Goal: Contribute content

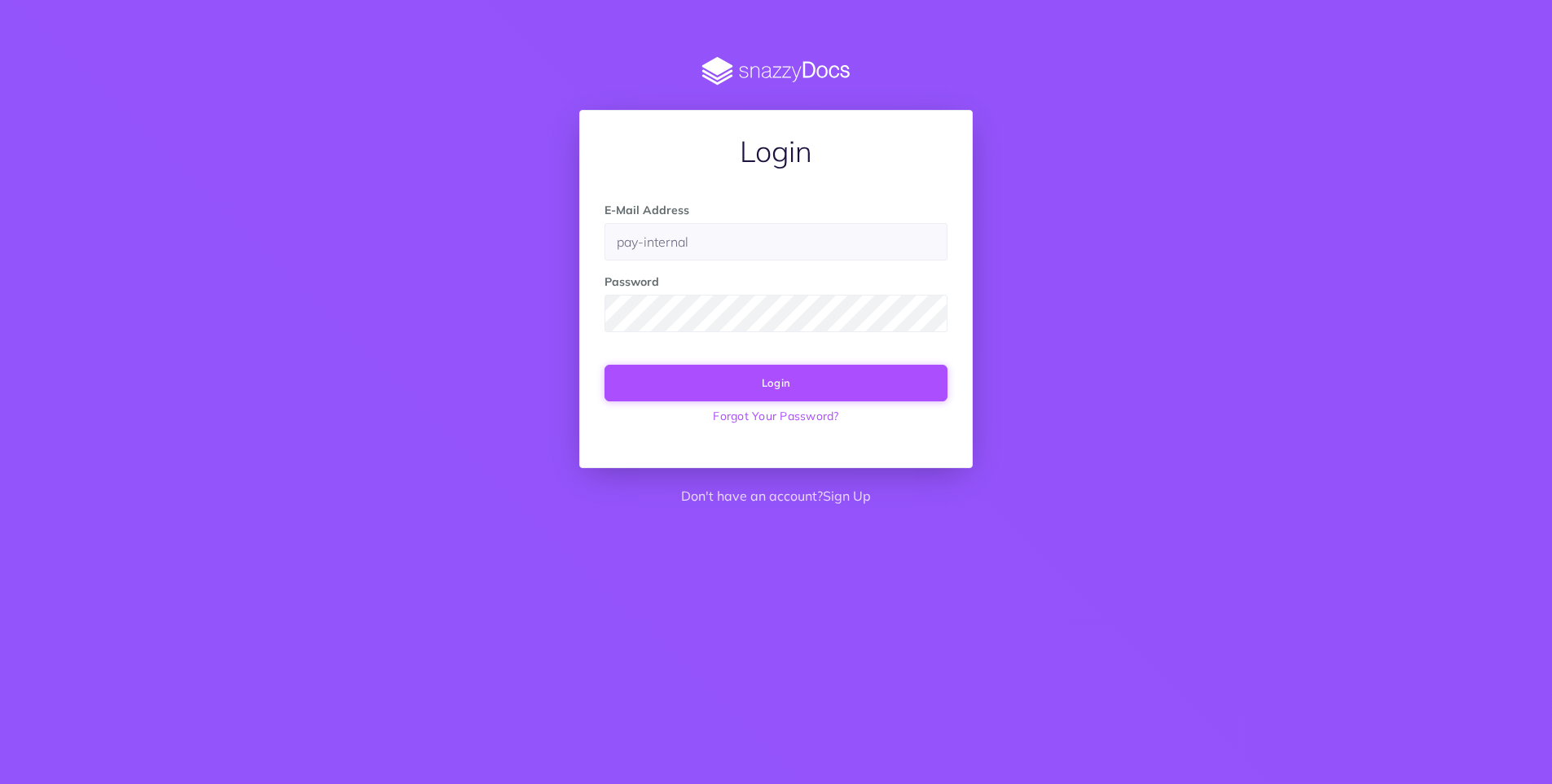
click at [835, 389] on button "Login" at bounding box center [776, 383] width 343 height 36
click at [605, 261] on div at bounding box center [605, 261] width 0 height 0
click at [804, 243] on input "pay-internal" at bounding box center [776, 241] width 343 height 37
click at [1233, 265] on div "Login E-Mail Address pay-internal Password Login Forgot Your Password? Don't ha…" at bounding box center [776, 287] width 1255 height 459
click at [740, 243] on input "pay-internal" at bounding box center [776, 241] width 343 height 37
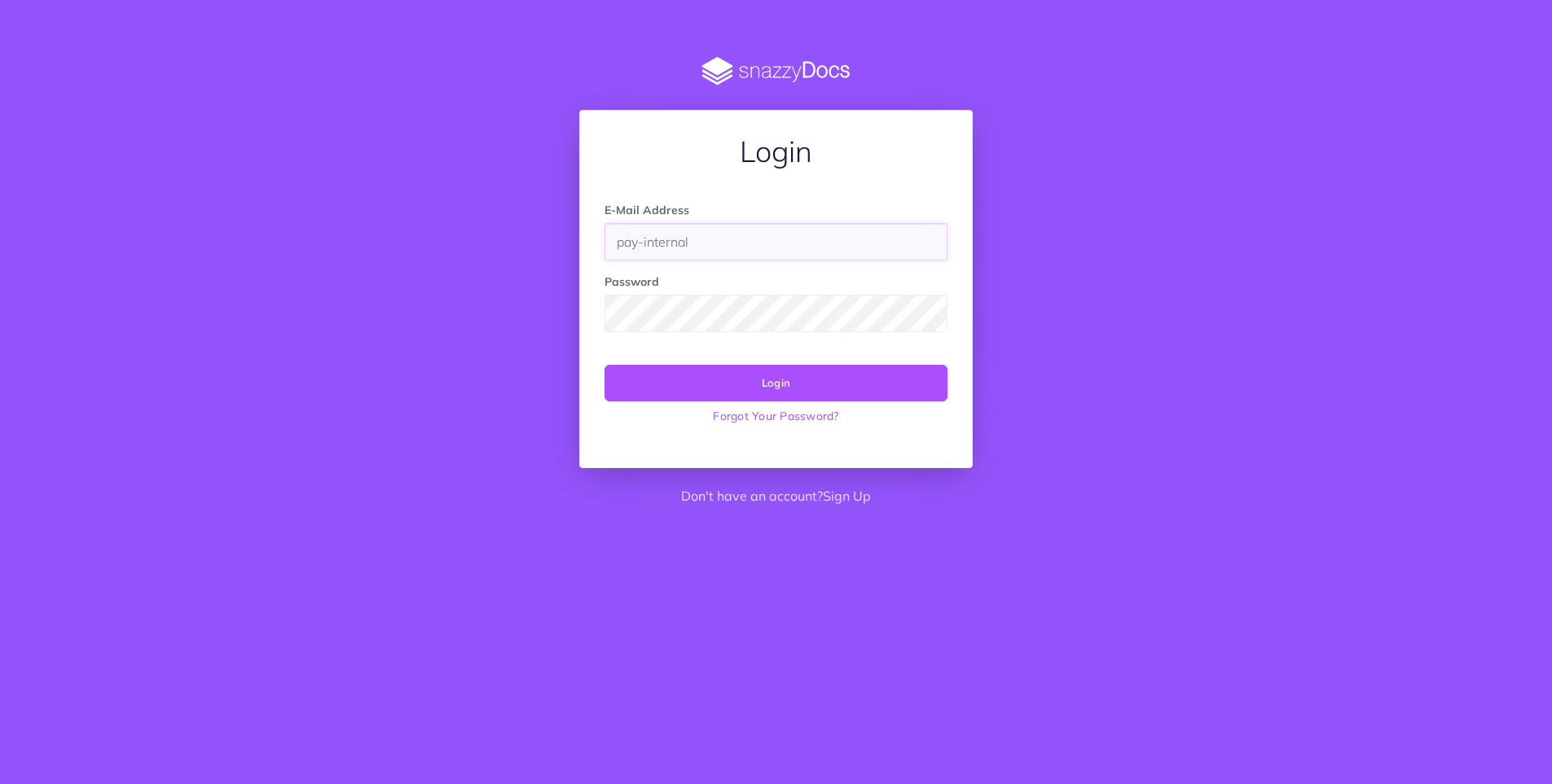
click at [740, 243] on input "pay-internal" at bounding box center [776, 241] width 343 height 37
drag, startPoint x: 720, startPoint y: 247, endPoint x: 431, endPoint y: 216, distance: 290.7
click at [431, 216] on div "Login E-Mail Address pay-internal Password Login Forgot Your Password? Don't ha…" at bounding box center [776, 287] width 1255 height 459
paste input "helen.kull@oixio.eu"
type input "helen.kull@oixio.eu"
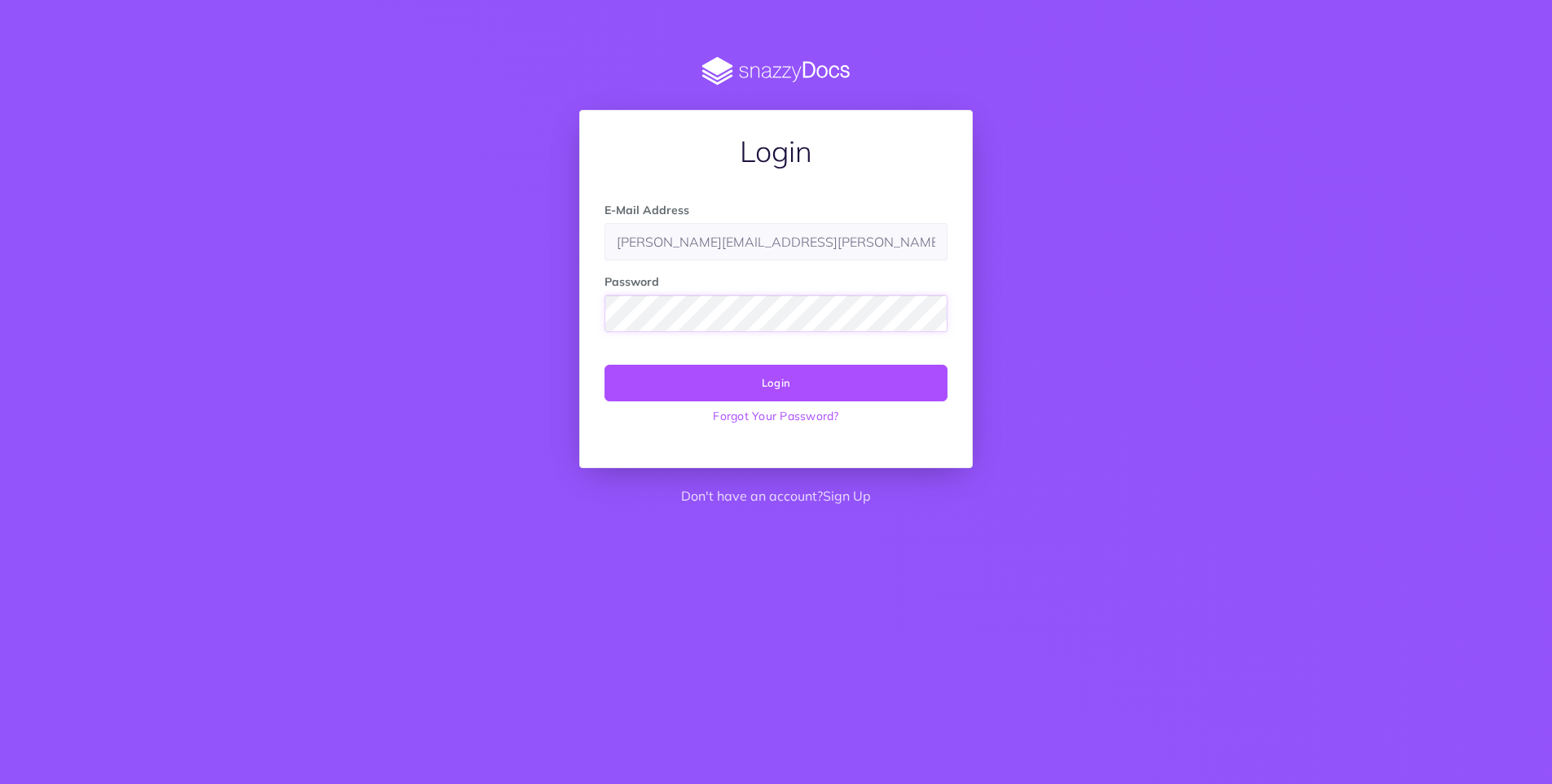
click at [605, 332] on div at bounding box center [605, 332] width 0 height 0
click at [795, 378] on button "Login" at bounding box center [776, 383] width 343 height 36
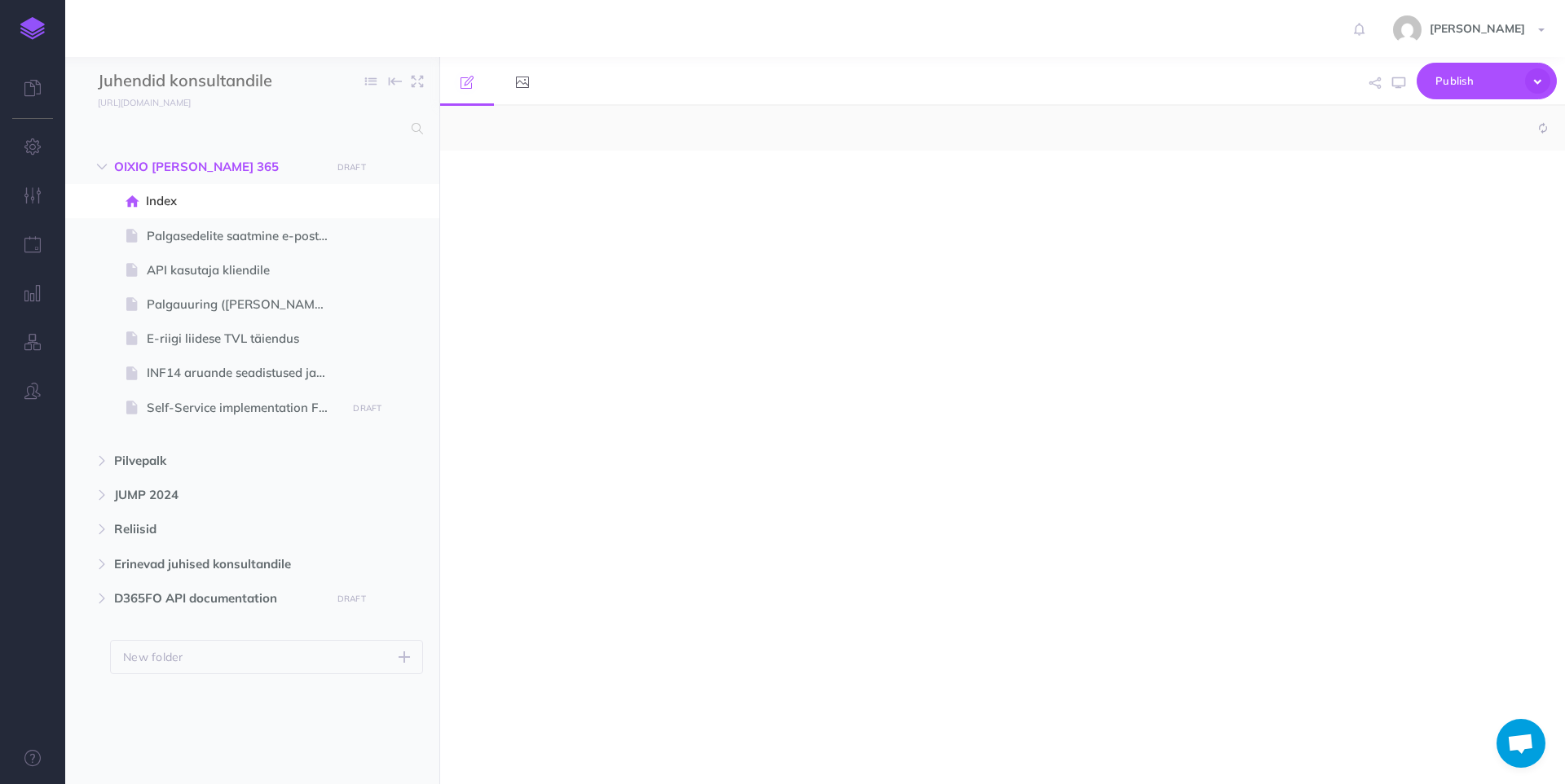
select select "null"
click at [29, 90] on icon at bounding box center [32, 87] width 16 height 16
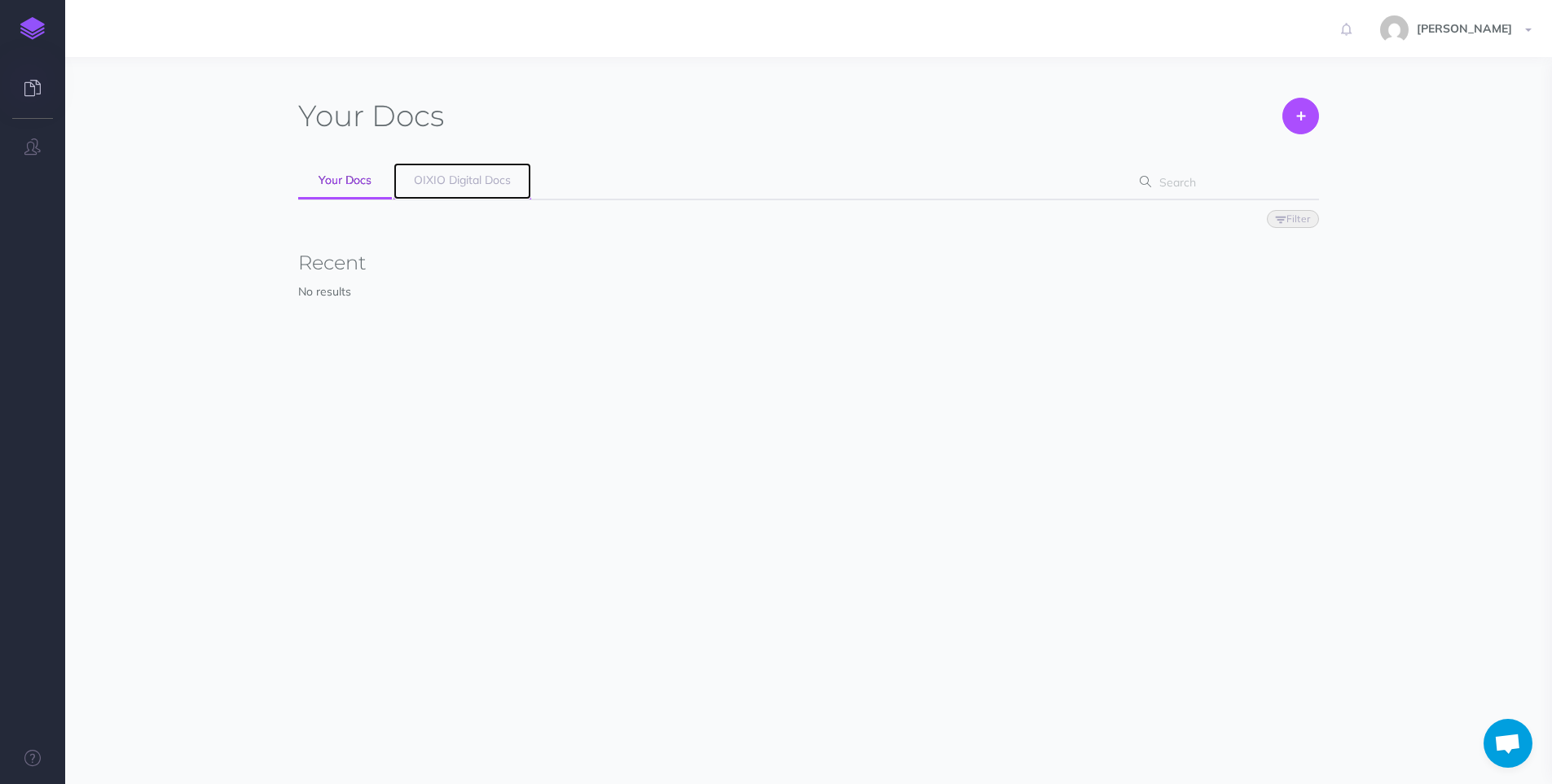
click at [481, 185] on span "OIXIO Digital Docs" at bounding box center [462, 179] width 97 height 14
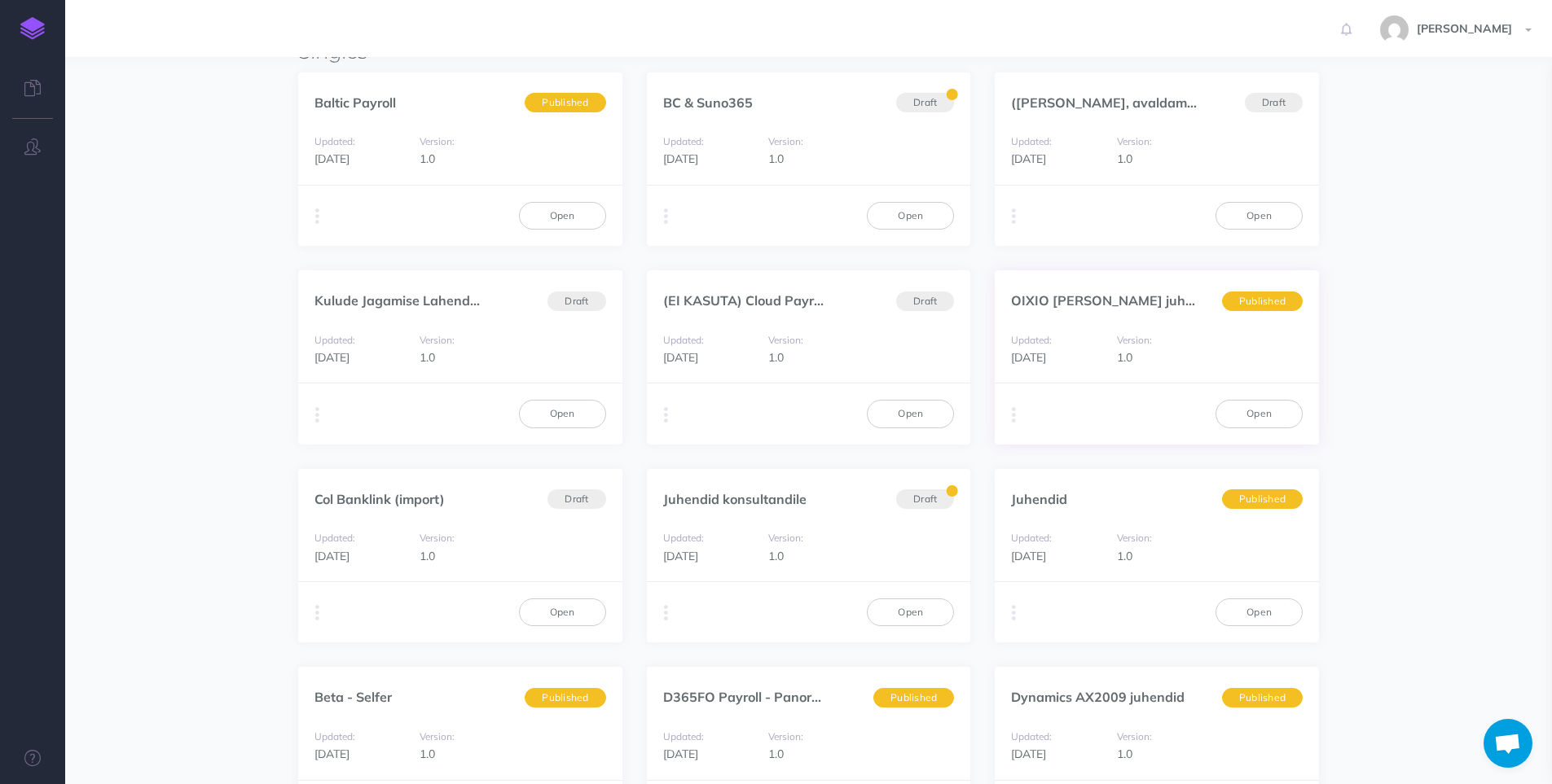
scroll to position [646, 0]
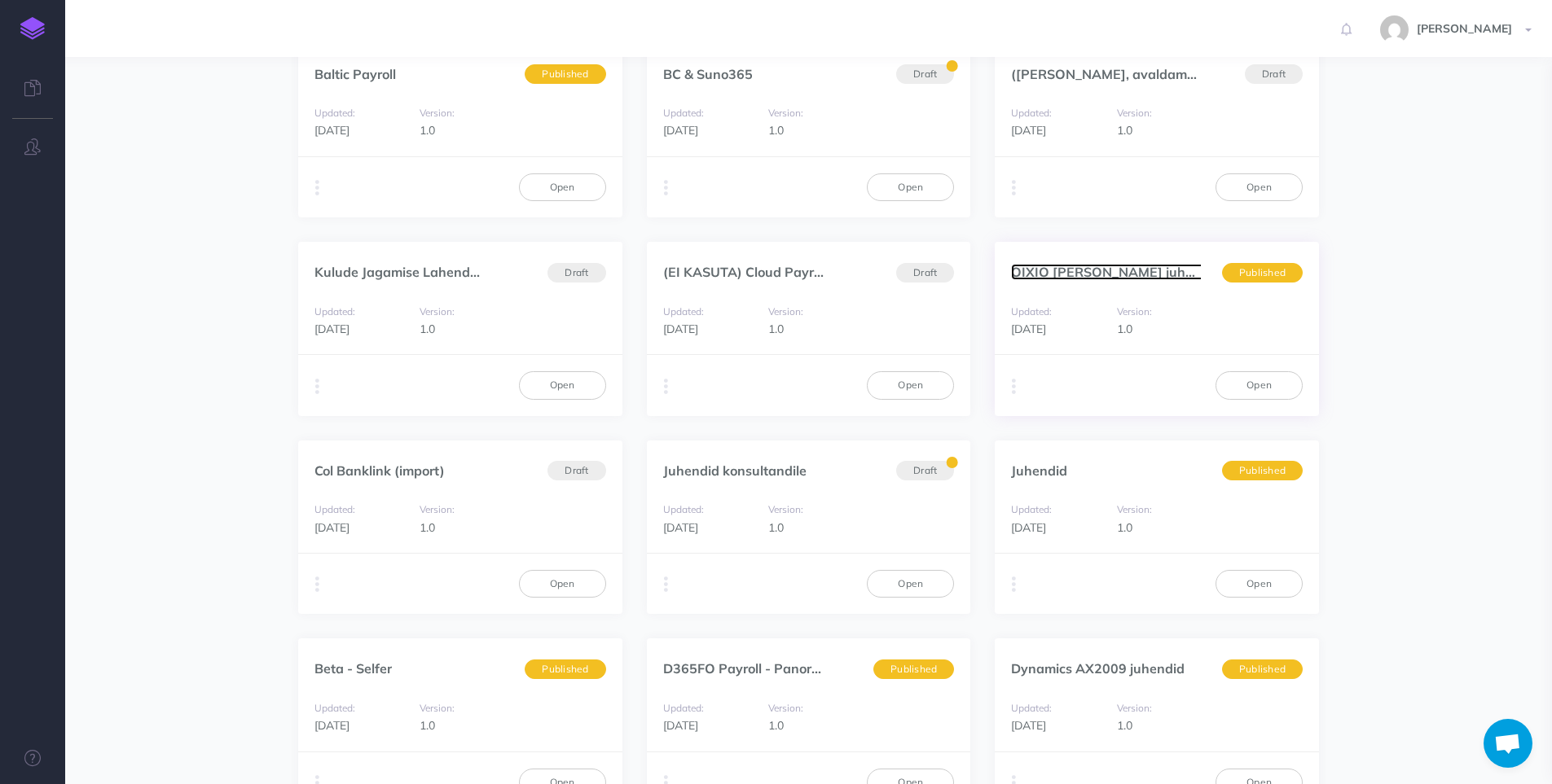
click at [1060, 272] on link "OIXIO Palk juhend" at bounding box center [1110, 271] width 198 height 16
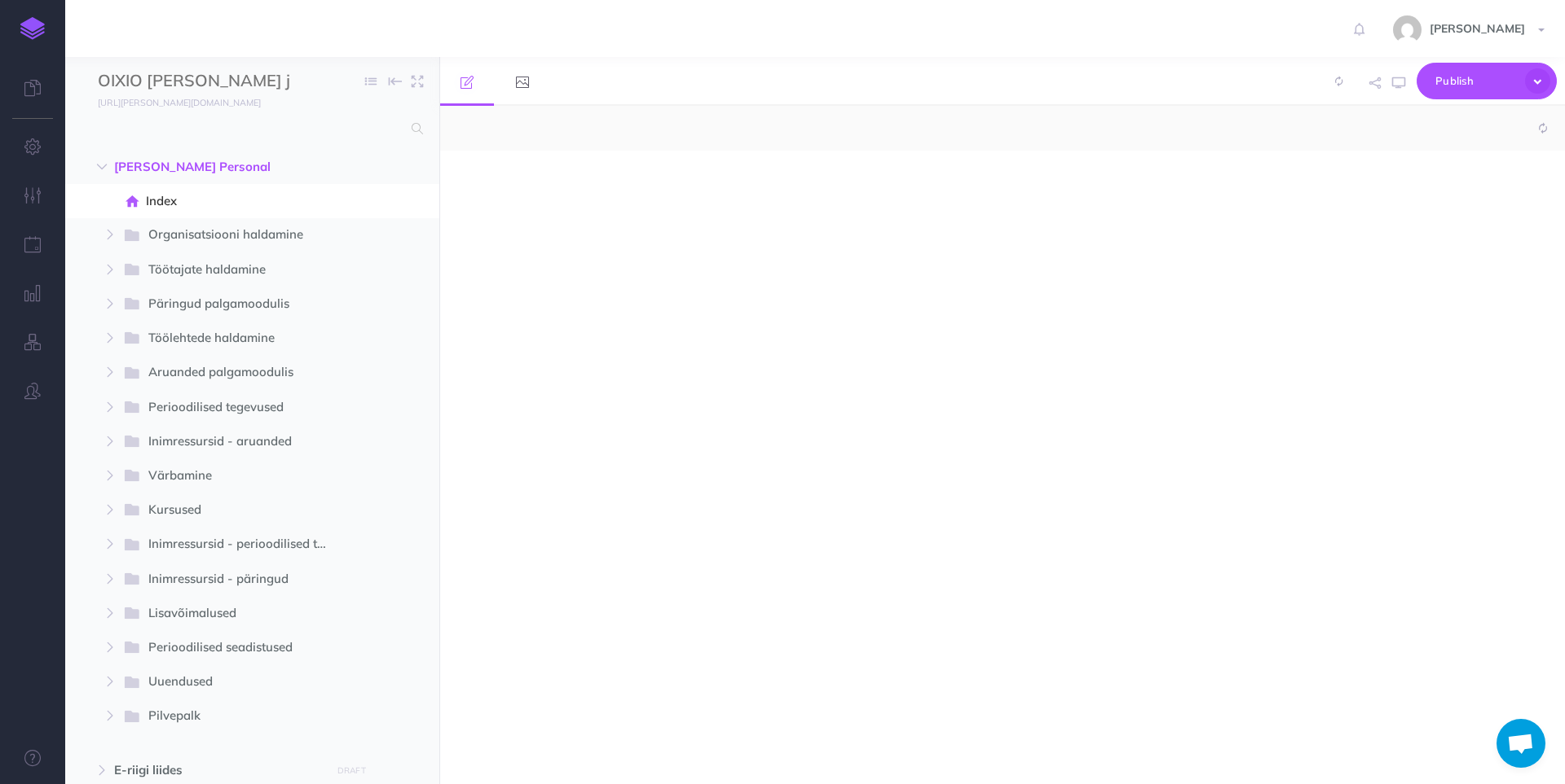
select select "null"
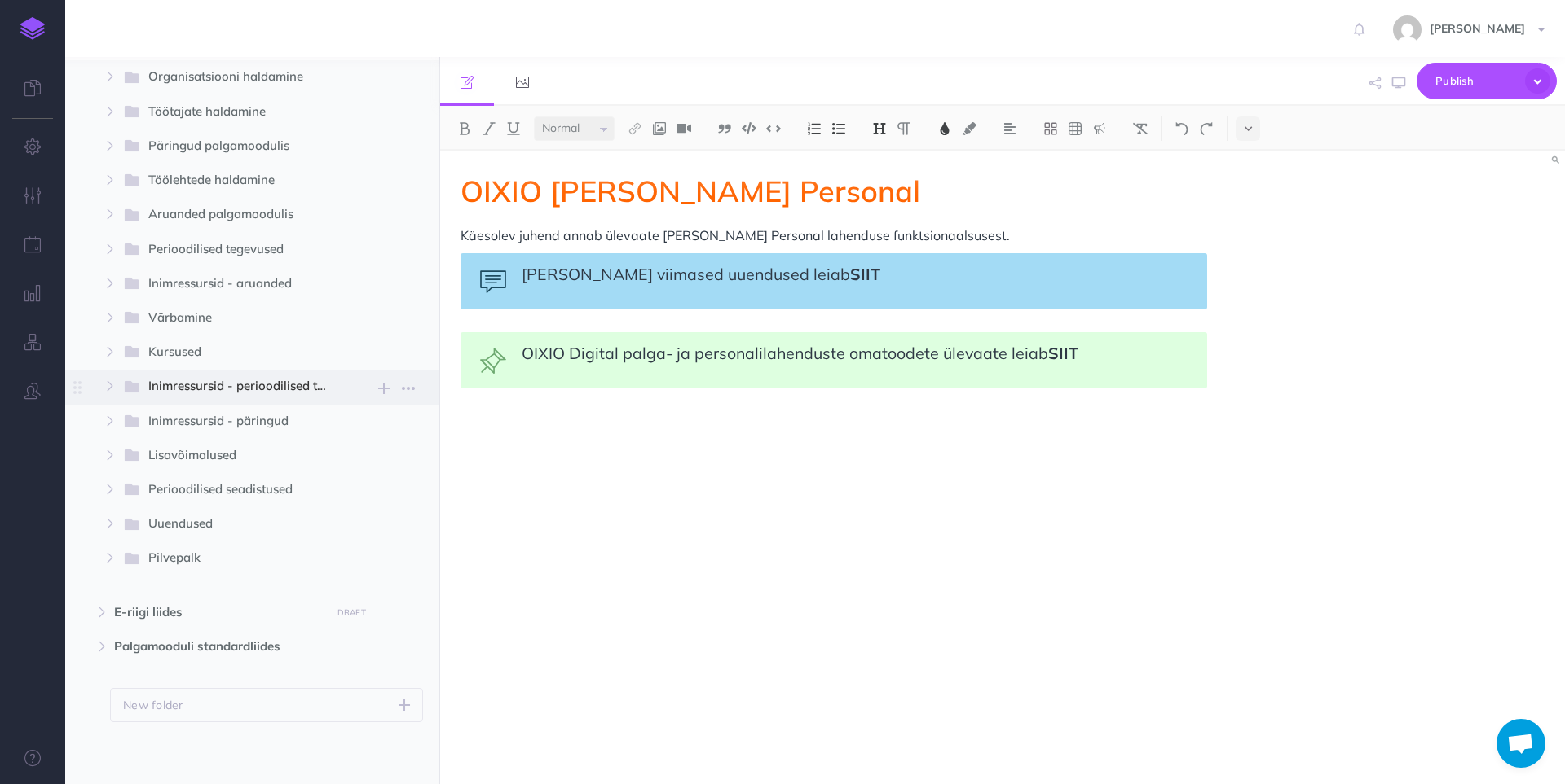
scroll to position [161, 0]
click at [108, 558] on icon "button" at bounding box center [110, 554] width 9 height 9
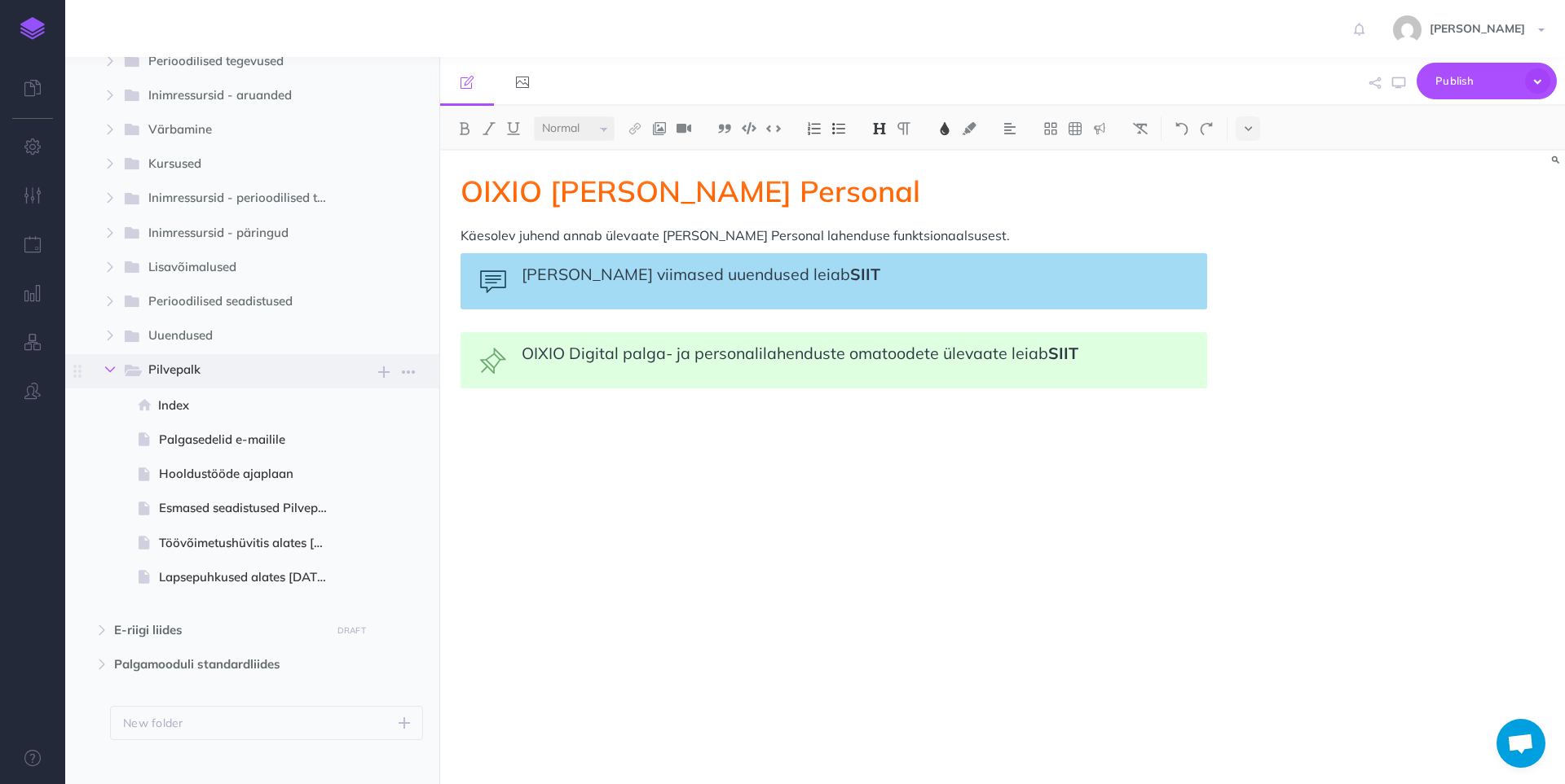
scroll to position [367, 0]
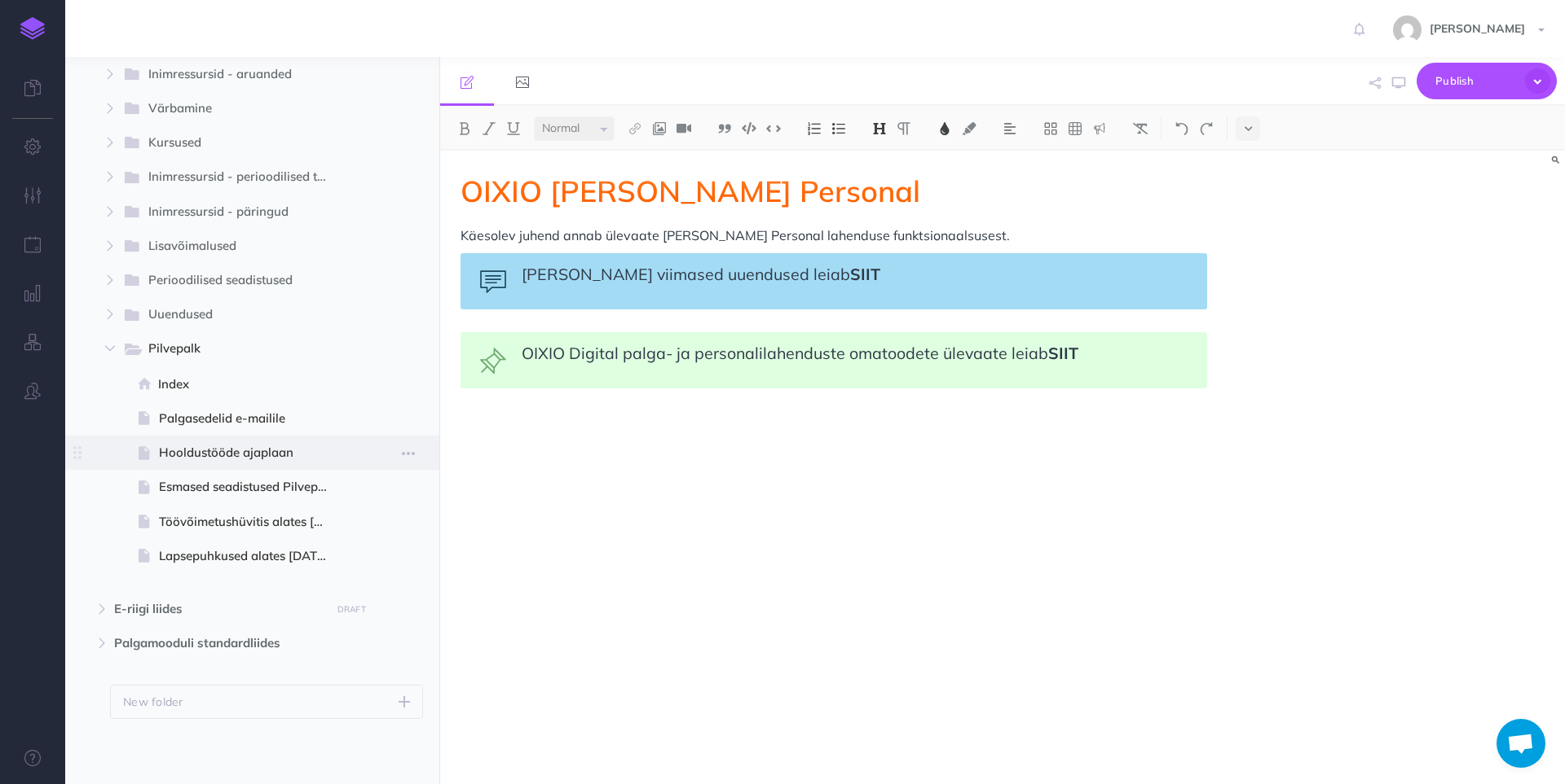
click at [221, 454] on span "Hooldustööde ajaplaan" at bounding box center [250, 453] width 182 height 20
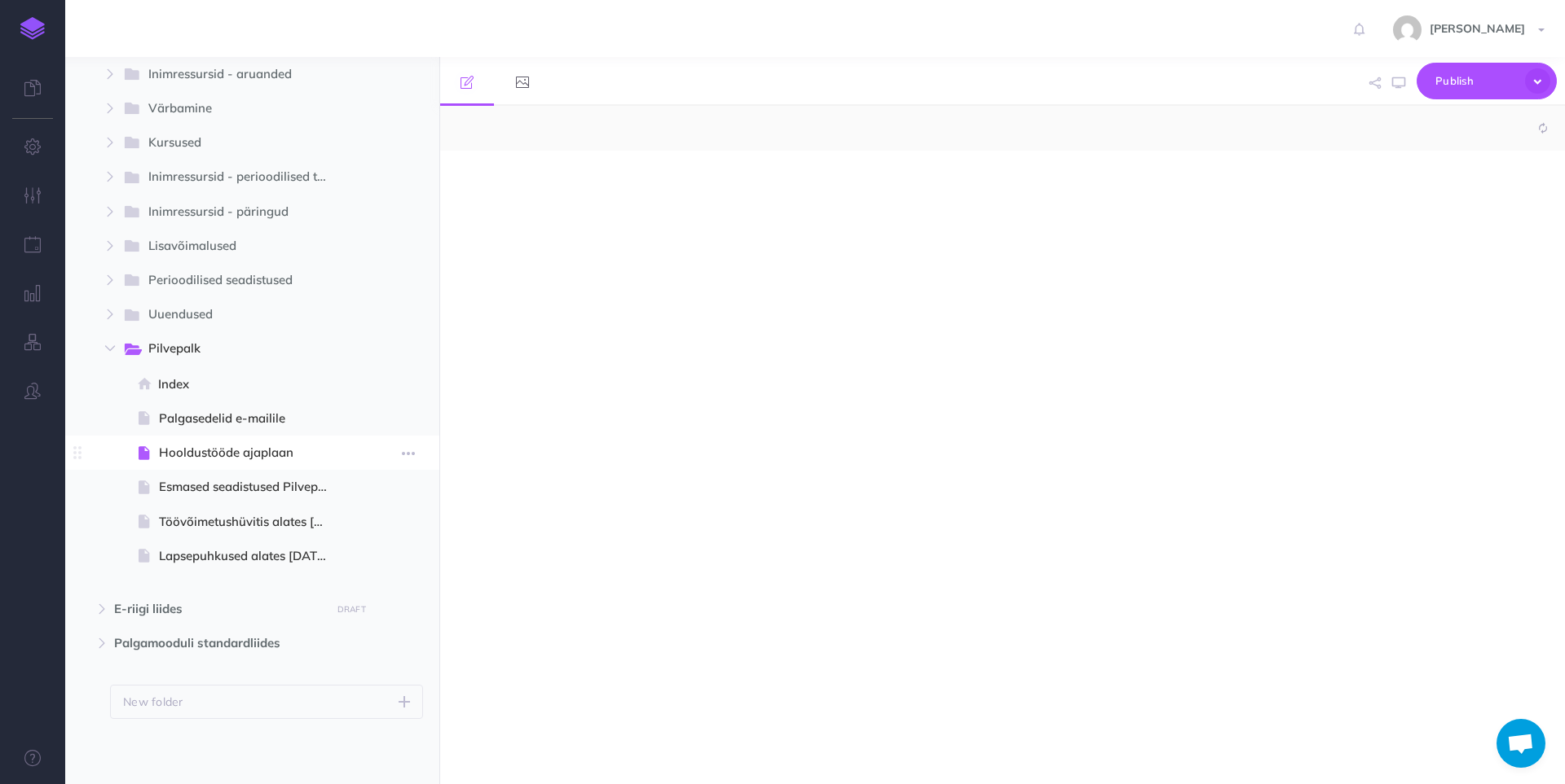
select select "null"
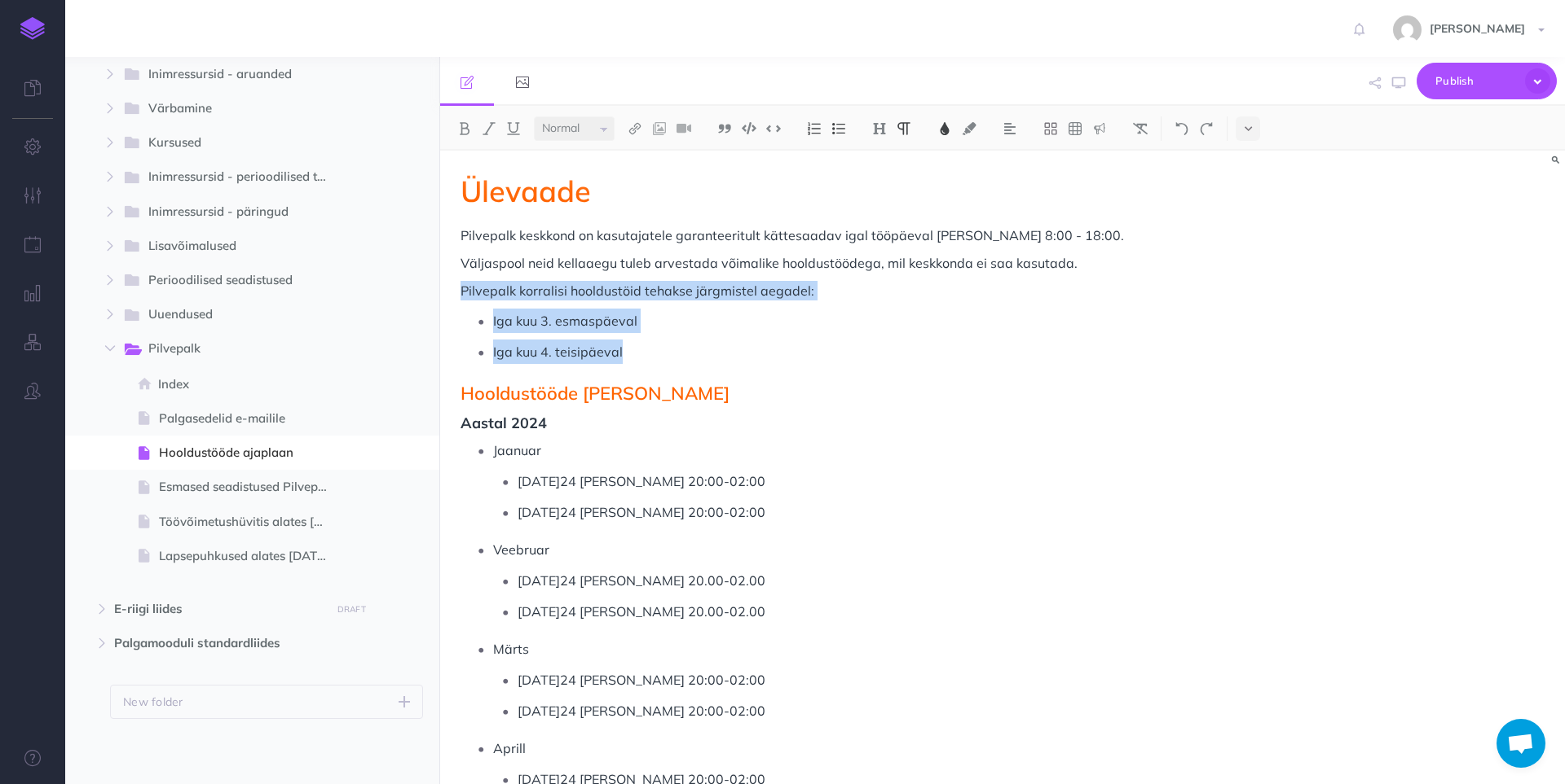
drag, startPoint x: 649, startPoint y: 354, endPoint x: 448, endPoint y: 296, distance: 209.2
copy div "Pilvepalk korralisi hooldustöid tehakse järgmistel aegadel: Iga kuu 3. esmaspäe…"
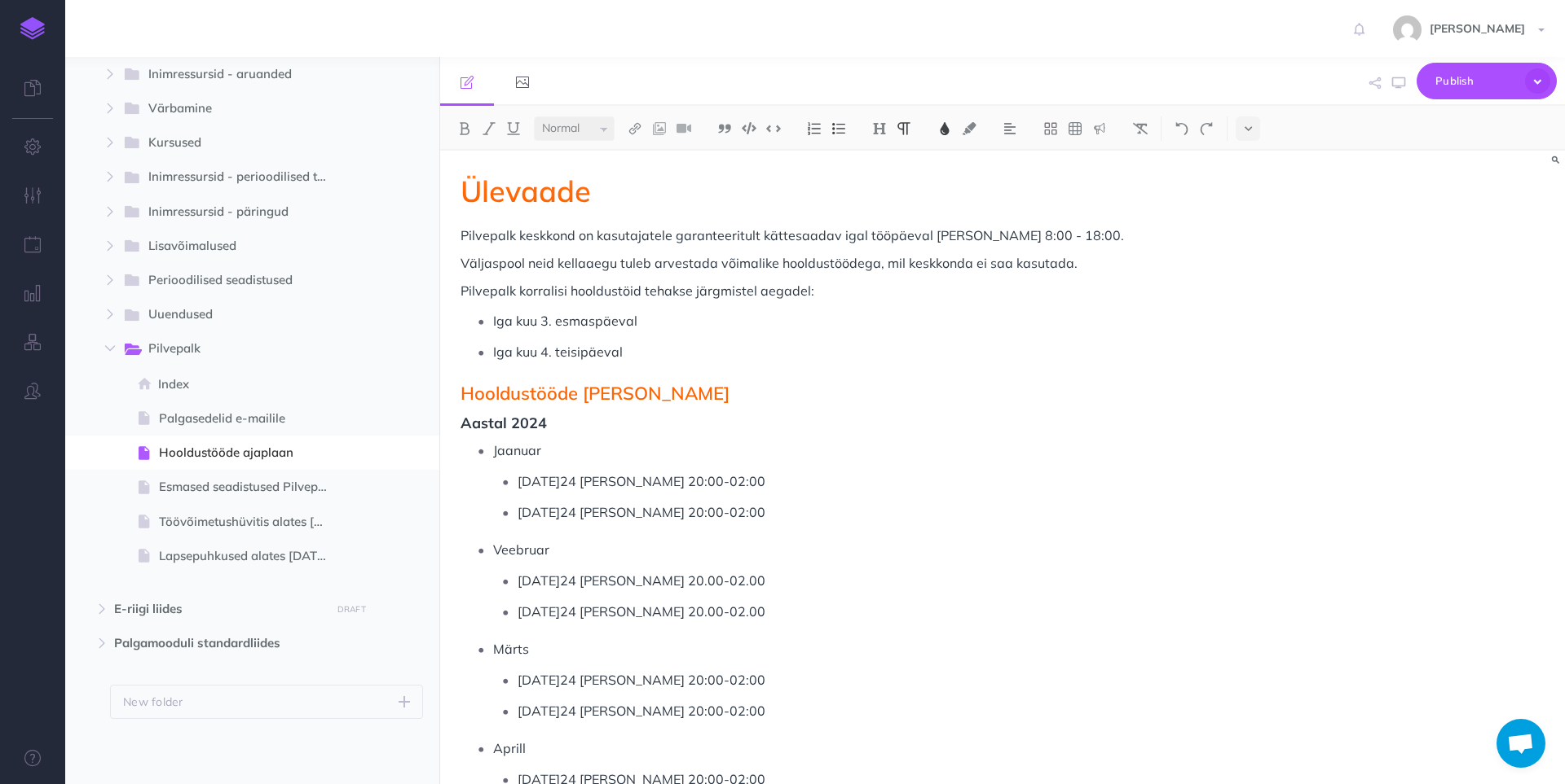
click at [1022, 417] on h3 "Aastal 2024" at bounding box center [834, 423] width 746 height 16
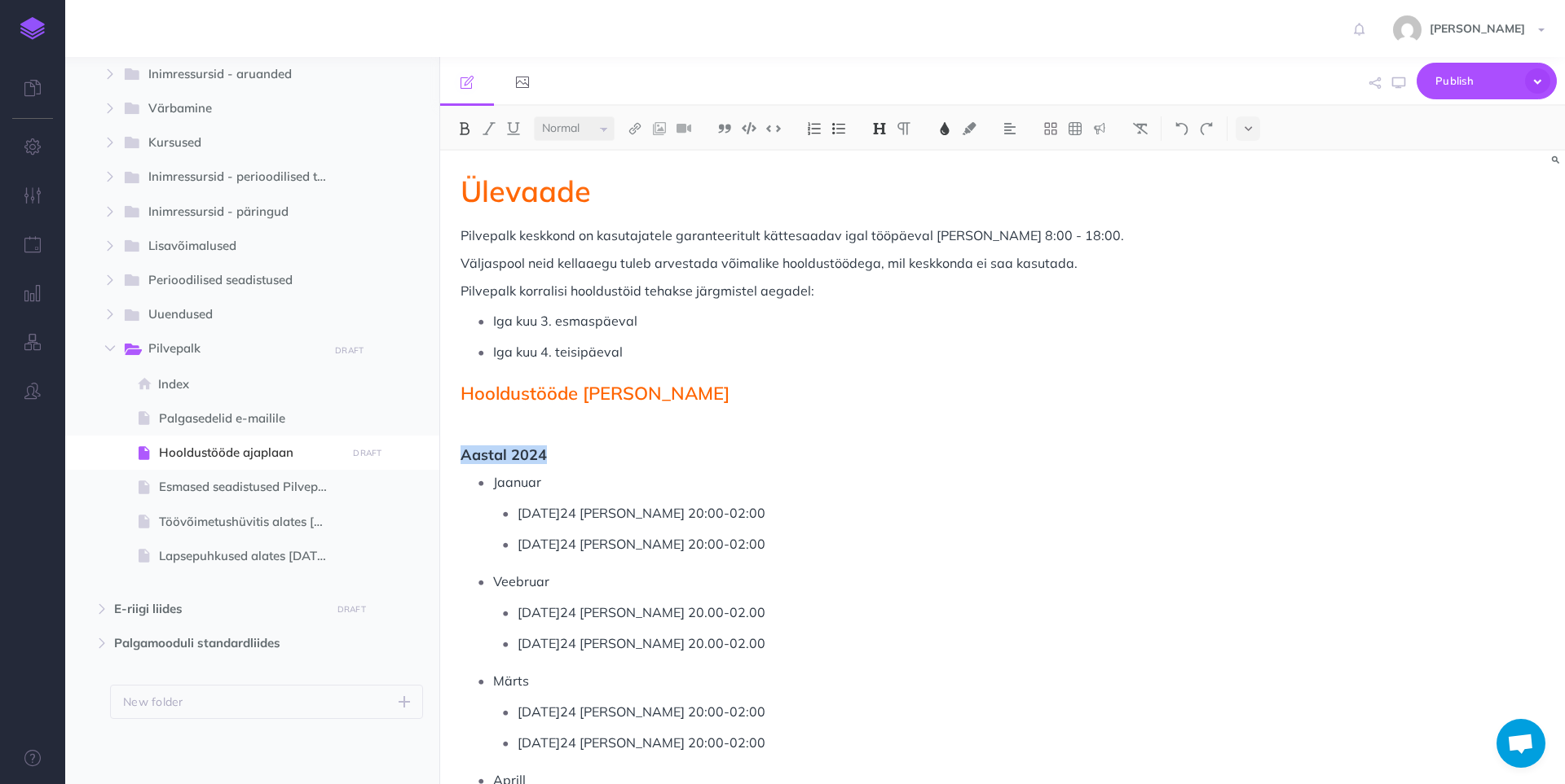
copy span "Aastal 2024"
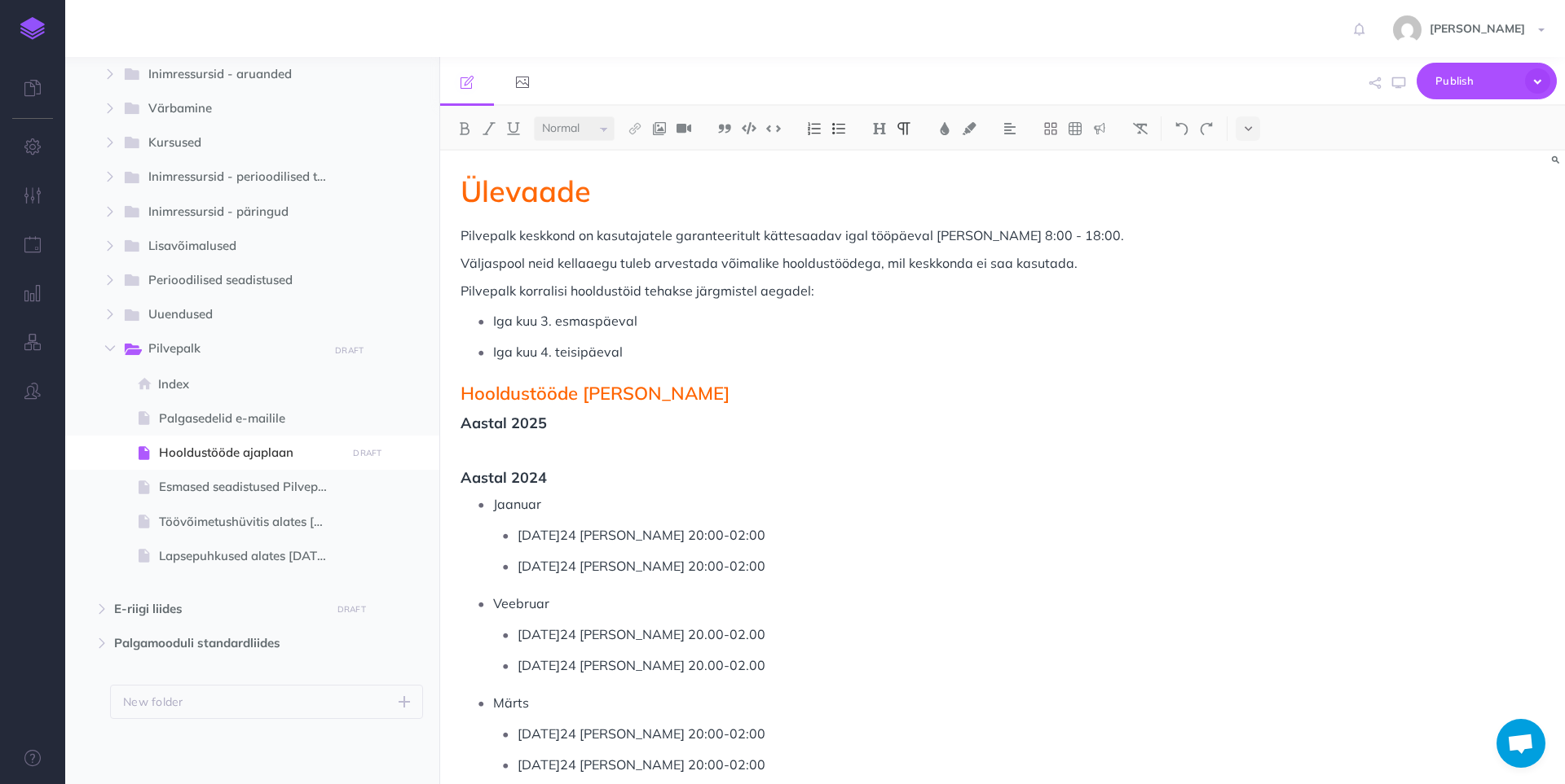
drag, startPoint x: 468, startPoint y: 448, endPoint x: 518, endPoint y: 454, distance: 50.4
click at [468, 448] on p at bounding box center [834, 448] width 746 height 20
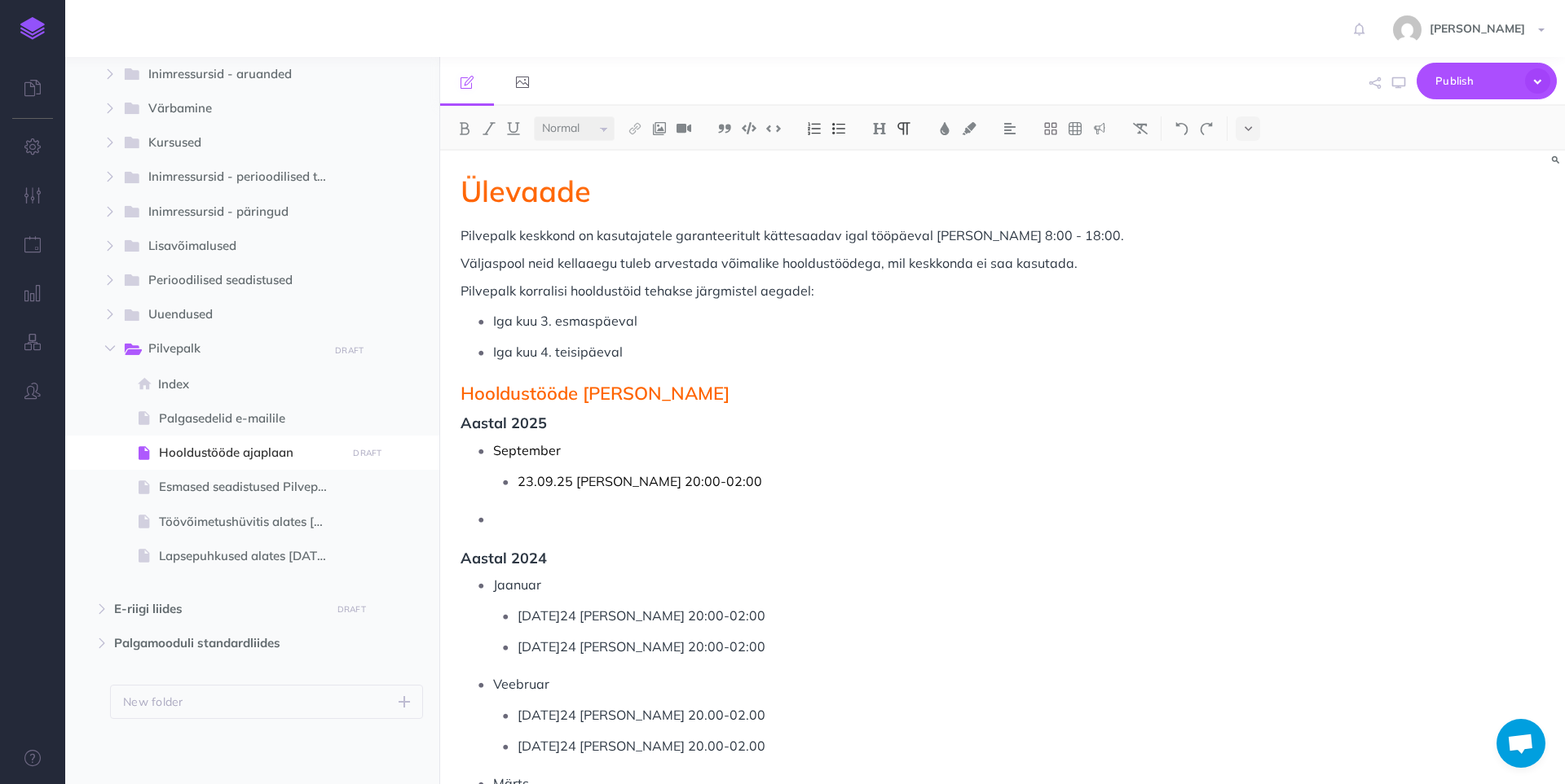
click at [534, 519] on p at bounding box center [850, 519] width 714 height 25
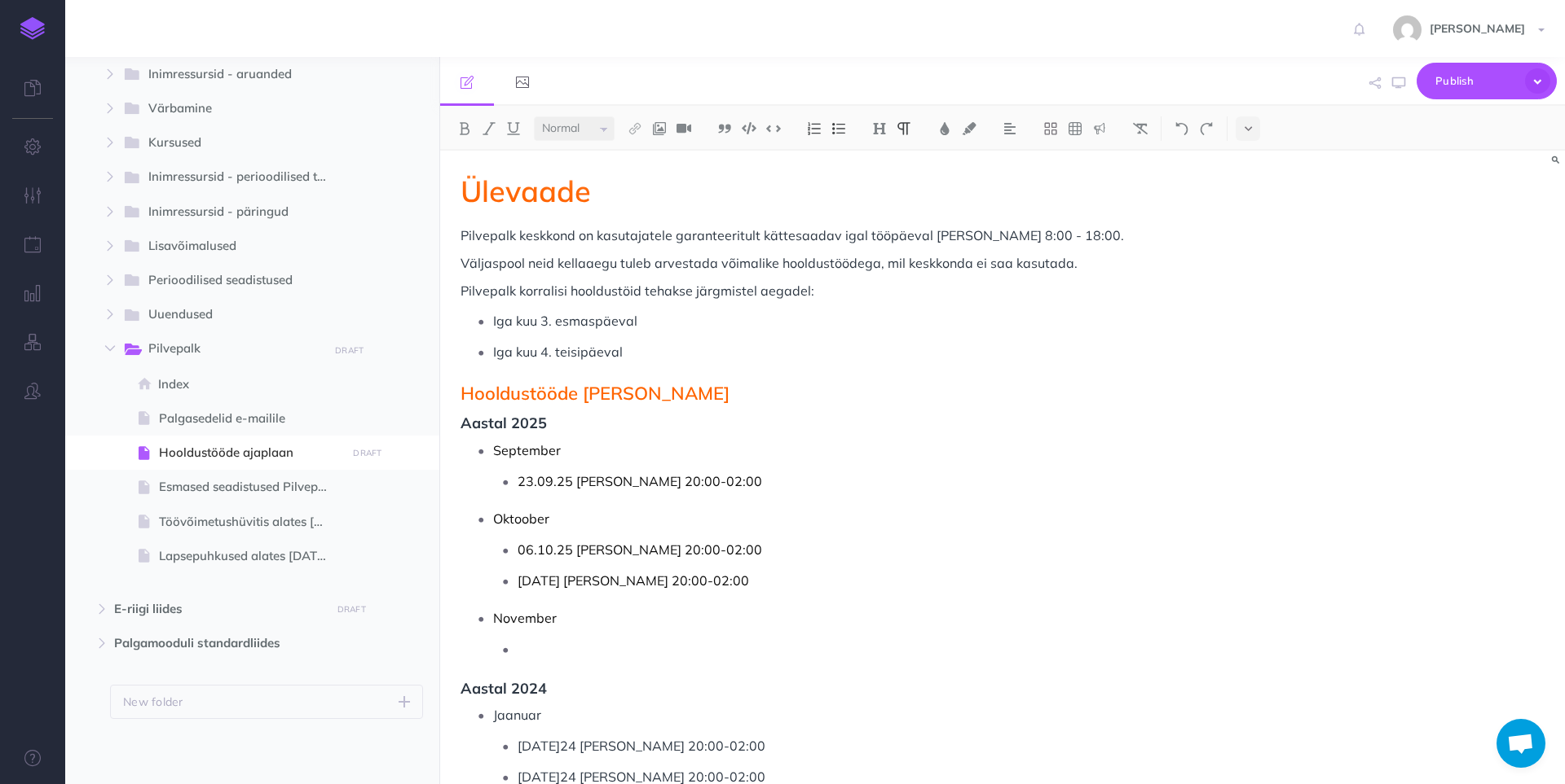
click at [549, 654] on p at bounding box center [862, 649] width 689 height 25
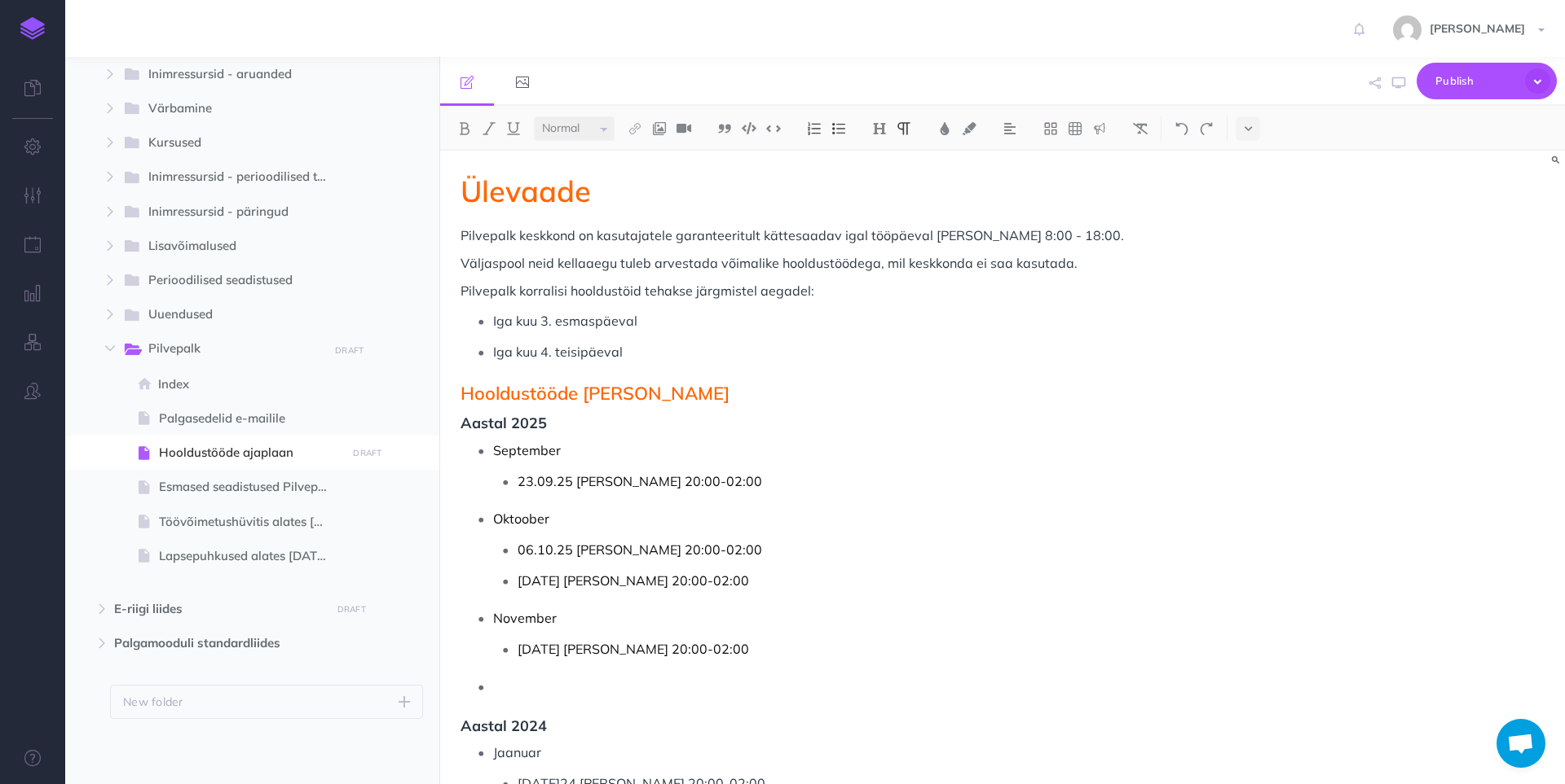
drag, startPoint x: 498, startPoint y: 693, endPoint x: 551, endPoint y: 679, distance: 54.8
click at [498, 693] on p at bounding box center [850, 687] width 714 height 25
click at [694, 292] on span "Pilvepalk korralisi hooldustöid tehakse järgmistel aegadel:" at bounding box center [637, 290] width 353 height 16
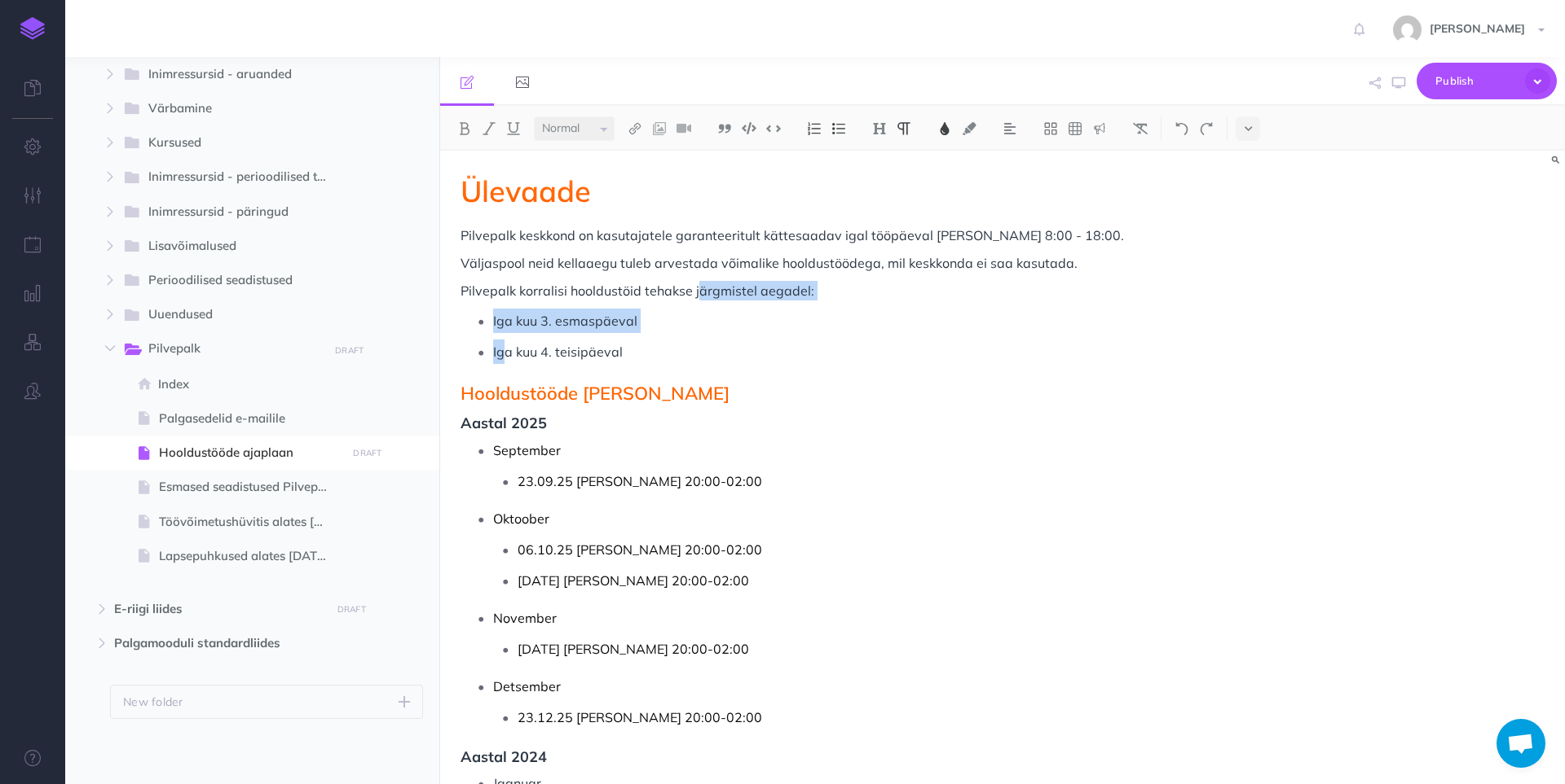
drag, startPoint x: 697, startPoint y: 290, endPoint x: 500, endPoint y: 344, distance: 204.3
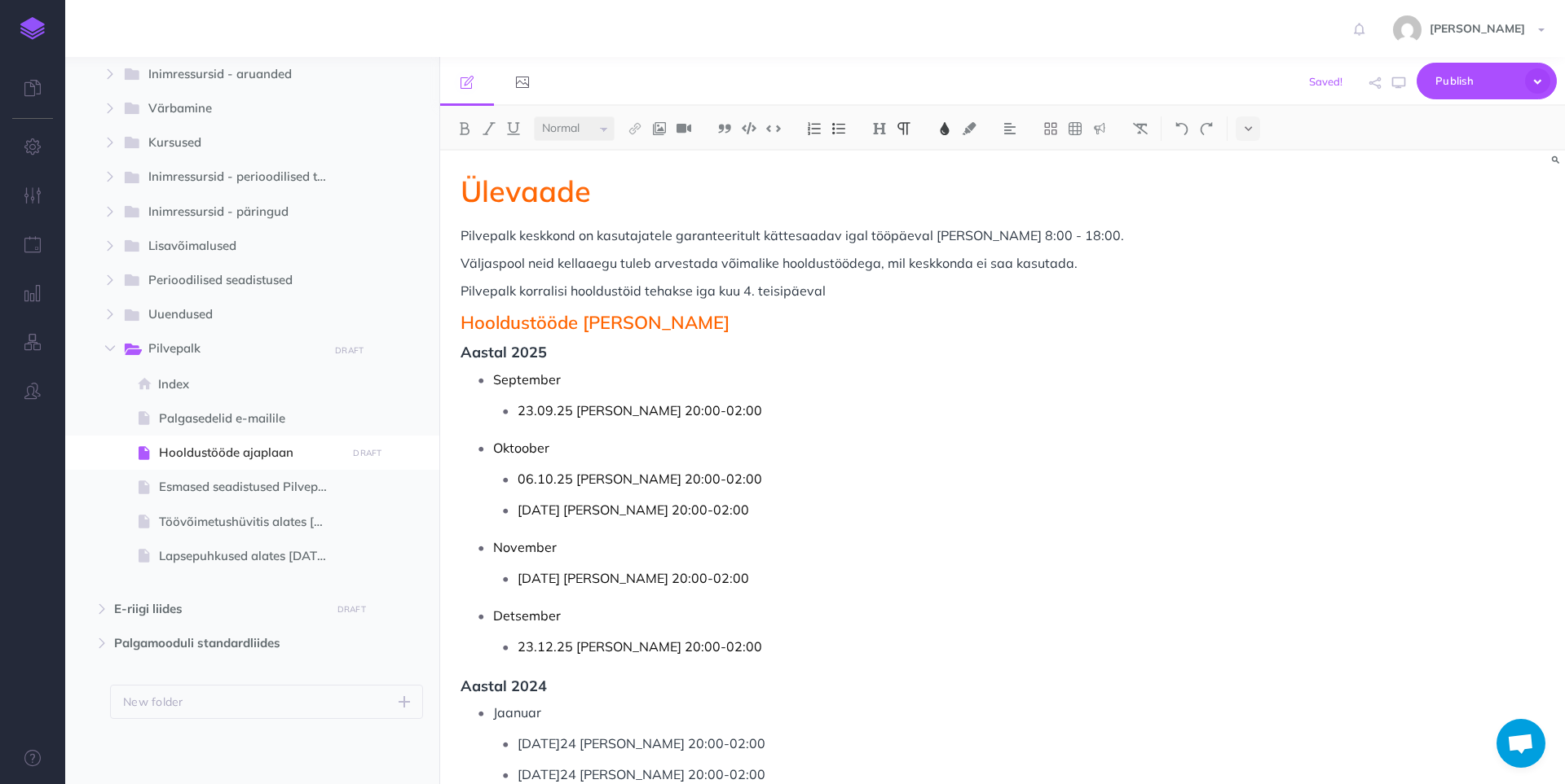
click at [846, 292] on p "Pilvepalk korralisi hooldustöid tehakse iga kuu 4. teisipäeval" at bounding box center [834, 290] width 746 height 20
click at [1481, 83] on span "Publish" at bounding box center [1476, 81] width 82 height 26
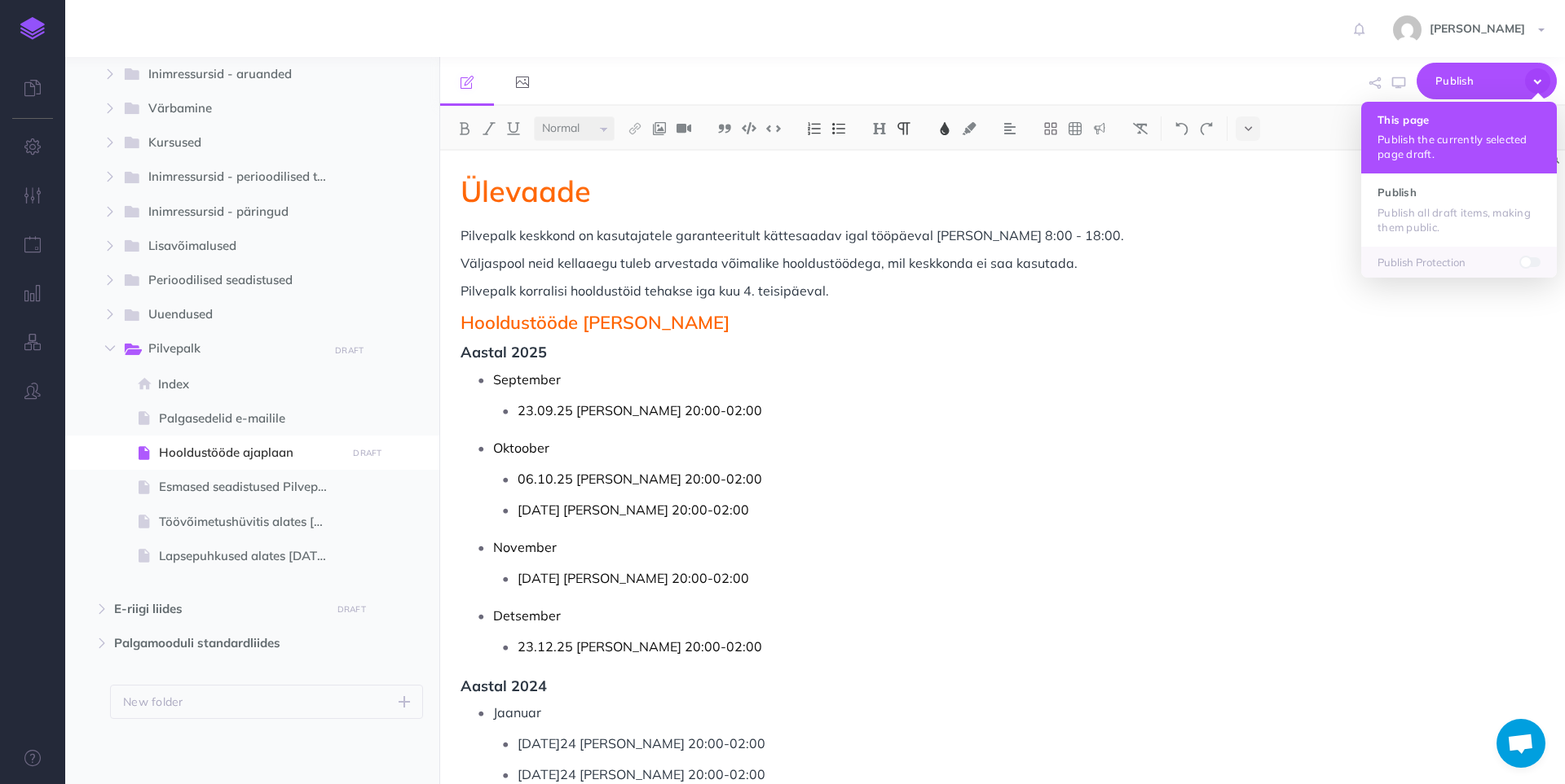
click at [1433, 140] on p "Publish the currently selected page draft." at bounding box center [1459, 146] width 163 height 29
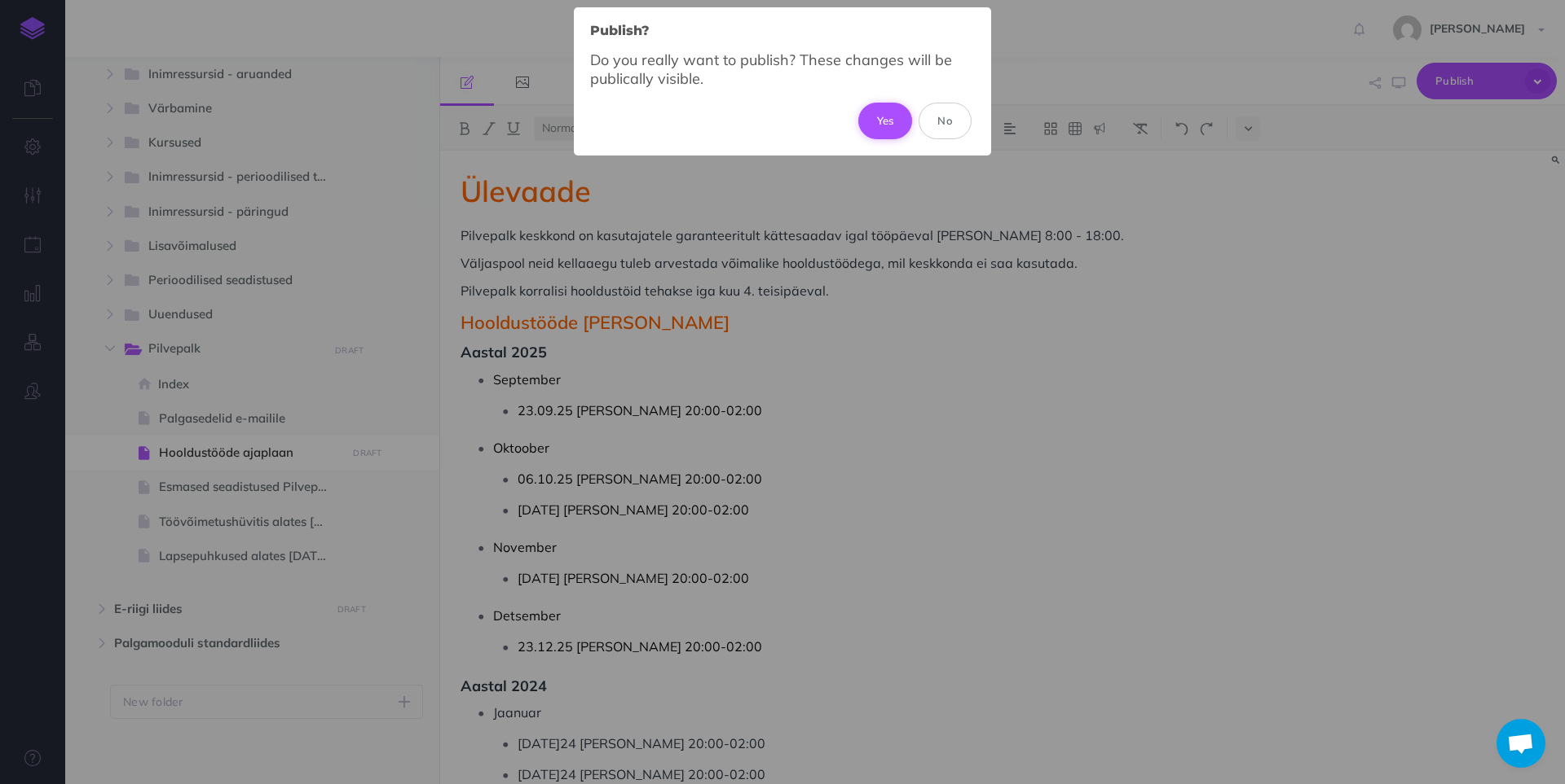
click at [881, 120] on button "Yes" at bounding box center [886, 121] width 55 height 36
